Goal: Transaction & Acquisition: Purchase product/service

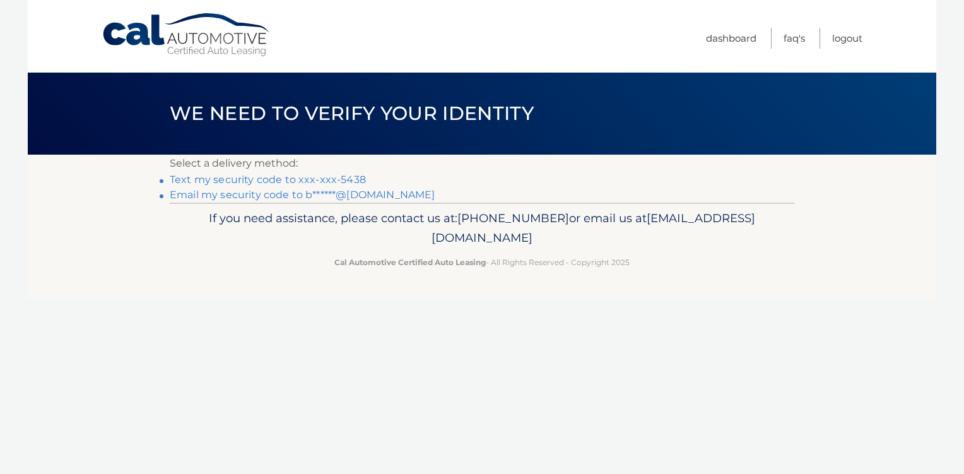
click at [323, 178] on link "Text my security code to xxx-xxx-5438" at bounding box center [268, 180] width 196 height 12
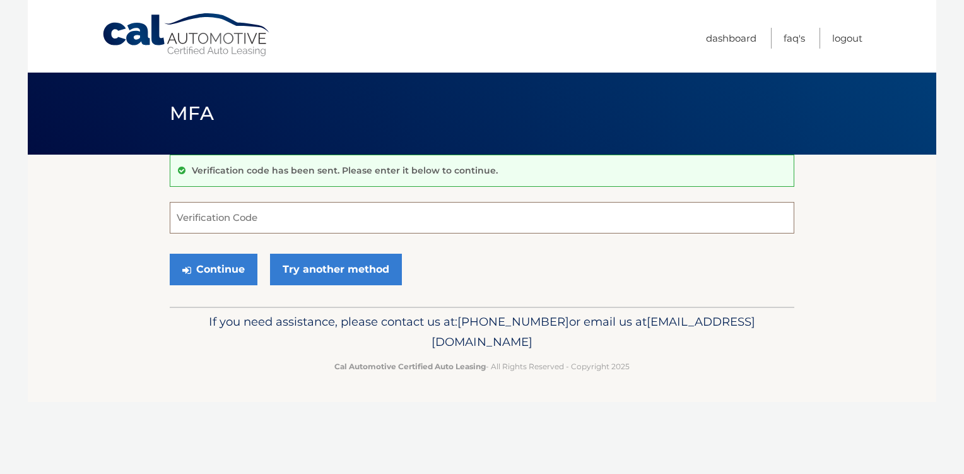
click at [289, 223] on input "Verification Code" at bounding box center [482, 218] width 625 height 32
type input "866505"
click at [170, 254] on button "Continue" at bounding box center [214, 270] width 88 height 32
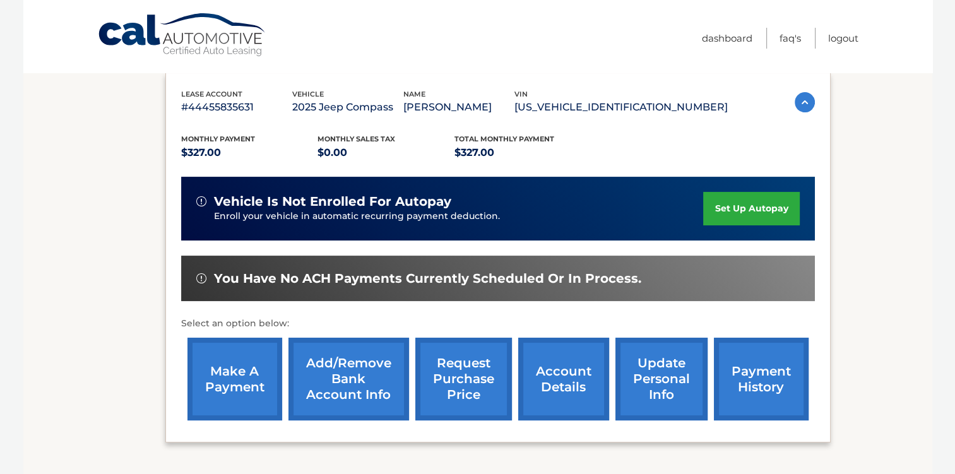
scroll to position [189, 0]
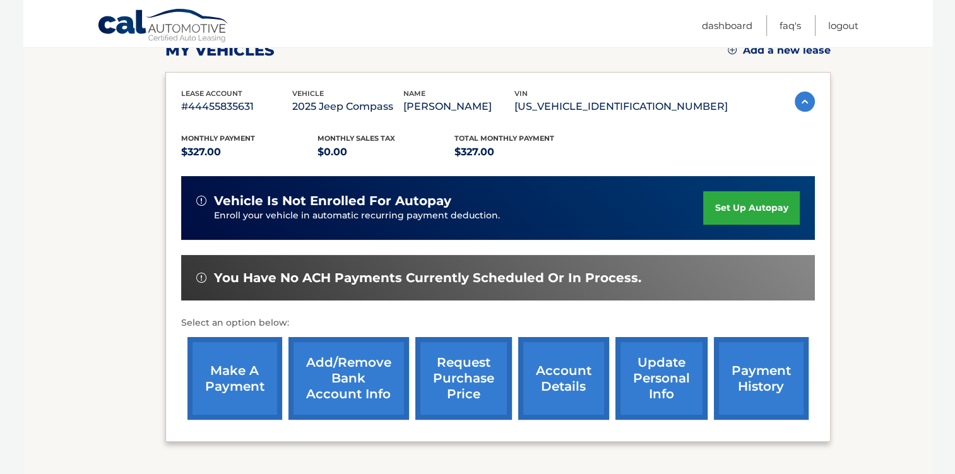
click at [257, 374] on link "make a payment" at bounding box center [234, 378] width 95 height 83
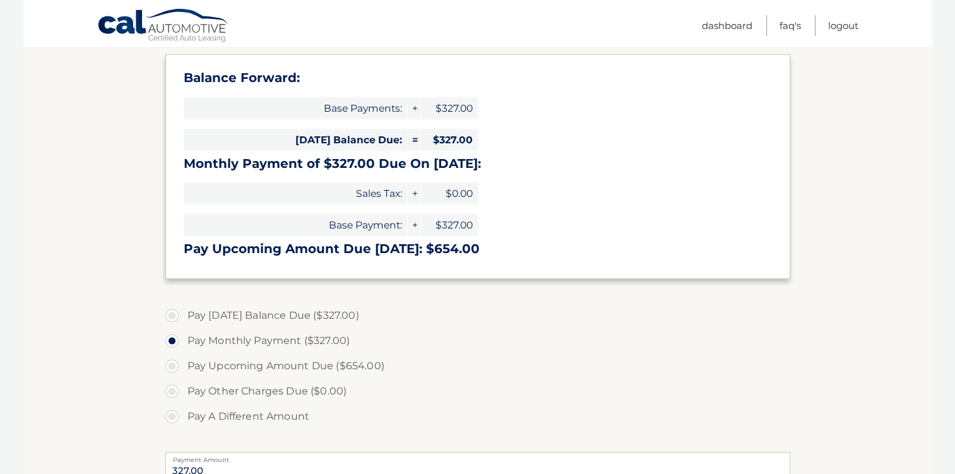
scroll to position [189, 0]
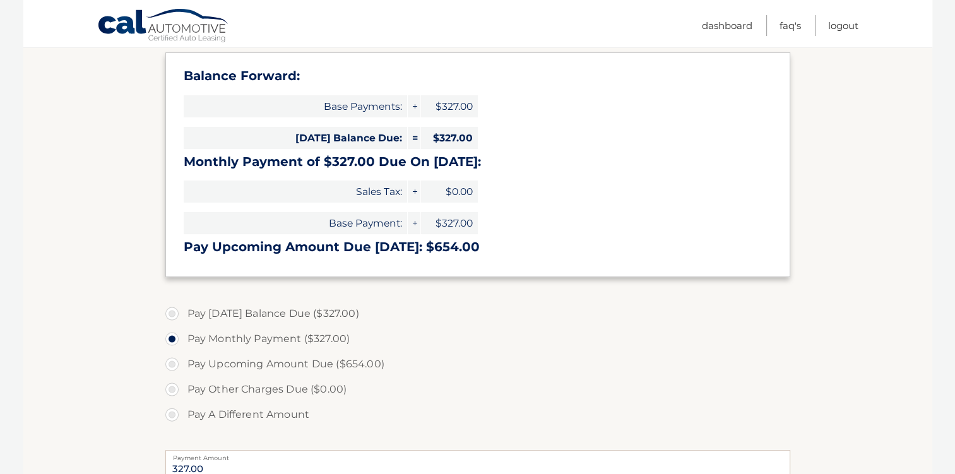
click at [219, 321] on label "Pay Today's Balance Due ($327.00)" at bounding box center [477, 313] width 625 height 25
click at [183, 321] on input "Pay Today's Balance Due ($327.00)" at bounding box center [176, 311] width 13 height 20
radio input "true"
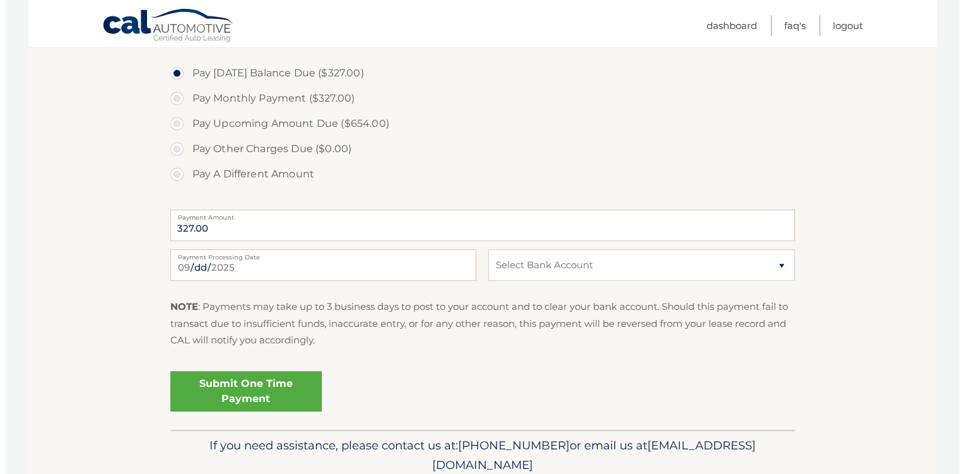
scroll to position [480, 0]
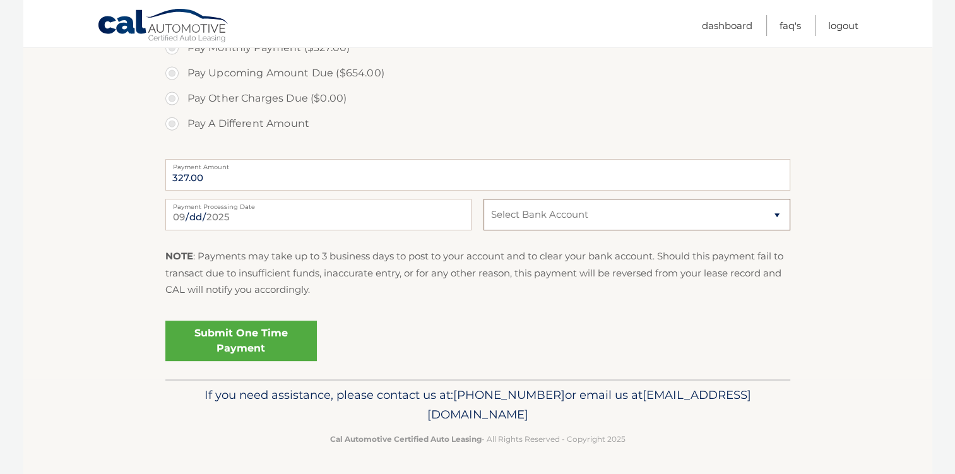
click at [529, 209] on select "Select Bank Account Checking JPMORGAN CHASE BANK, NA *****3965 Checking FOURLEA…" at bounding box center [637, 215] width 306 height 32
select select "ZjI5MzQ3NmItZjNhYy00YTRkLWE1Y2ItYzAyMDRjZmY3YWIz"
click at [484, 199] on select "Select Bank Account Checking JPMORGAN CHASE BANK, NA *****3965 Checking FOURLEA…" at bounding box center [637, 215] width 306 height 32
click at [309, 346] on link "Submit One Time Payment" at bounding box center [240, 341] width 151 height 40
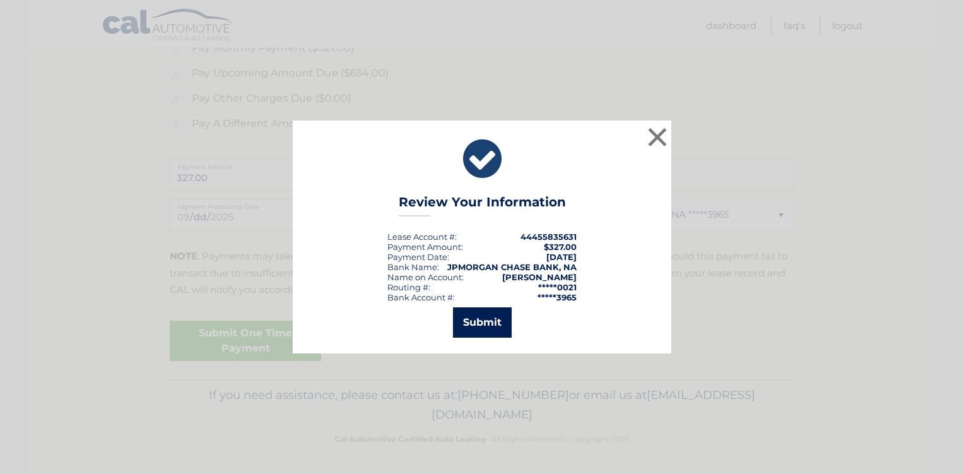
click at [487, 323] on button "Submit" at bounding box center [482, 322] width 59 height 30
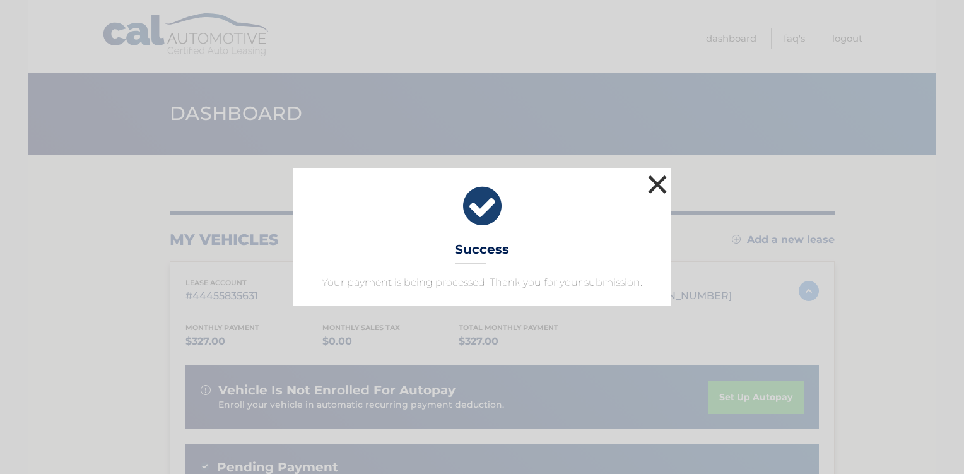
click at [660, 186] on button "×" at bounding box center [657, 184] width 25 height 25
